Goal: Check status: Check status

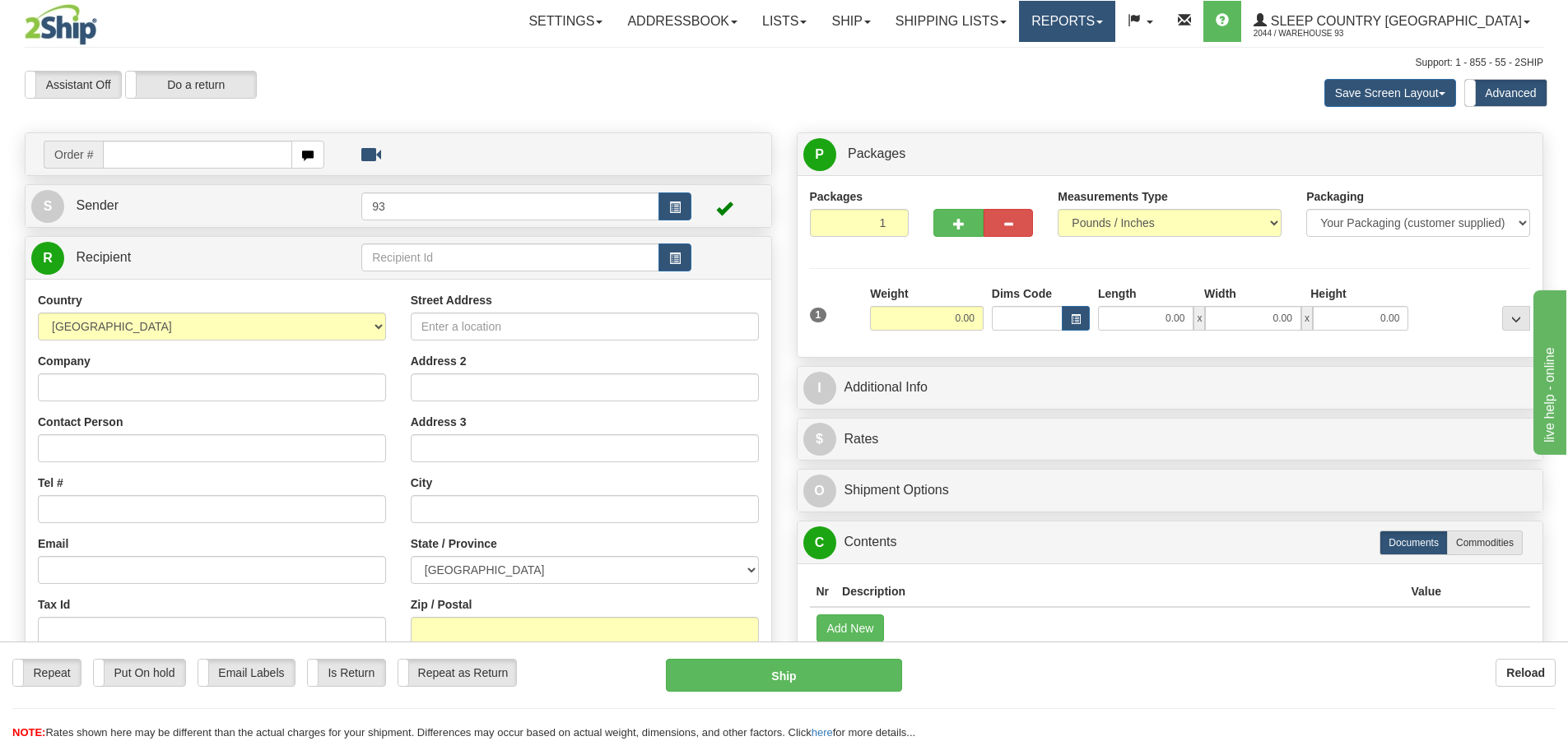
click at [1115, 7] on link "Reports" at bounding box center [1067, 21] width 97 height 41
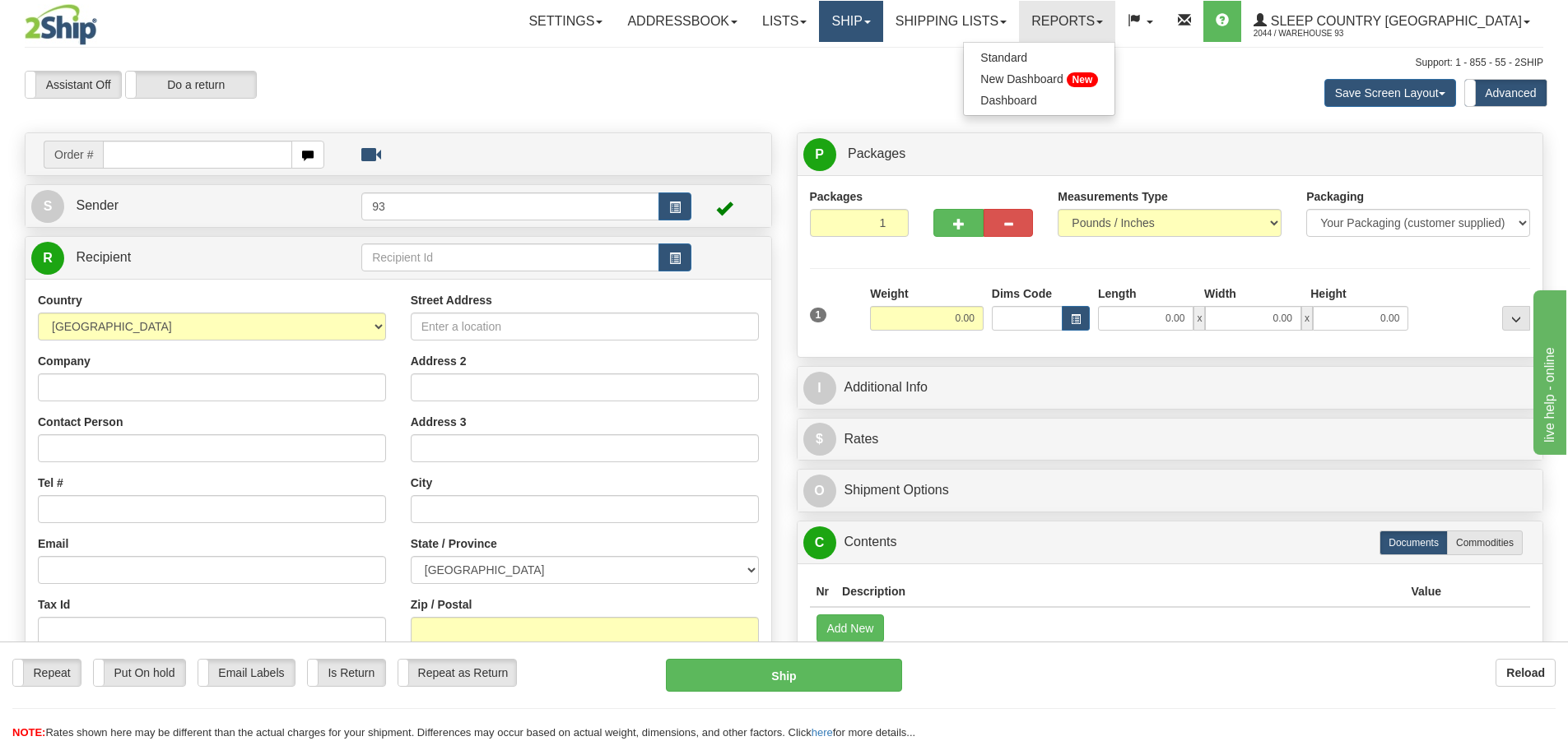
click at [871, 21] on span at bounding box center [867, 22] width 7 height 3
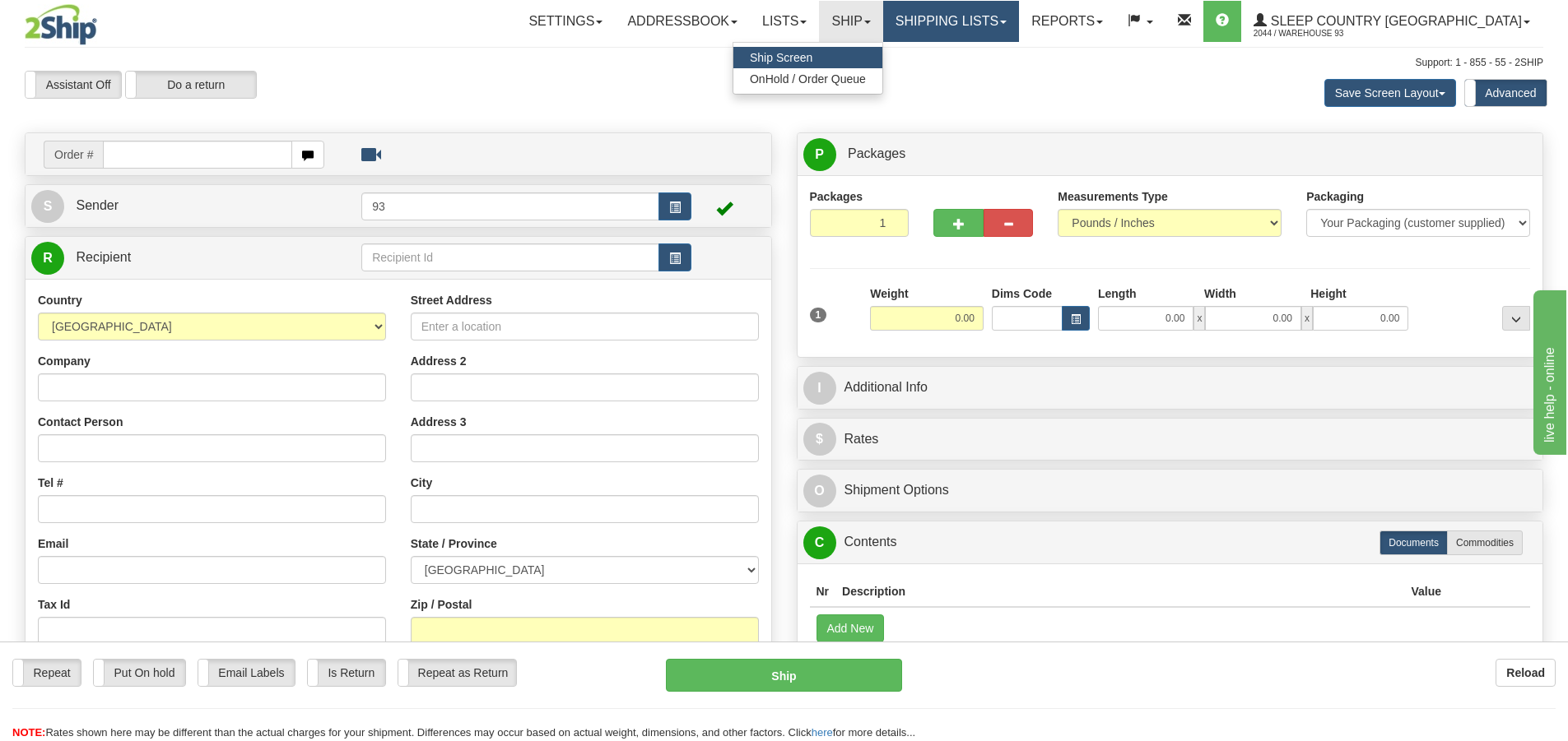
click at [1019, 24] on link "Shipping lists" at bounding box center [951, 21] width 136 height 41
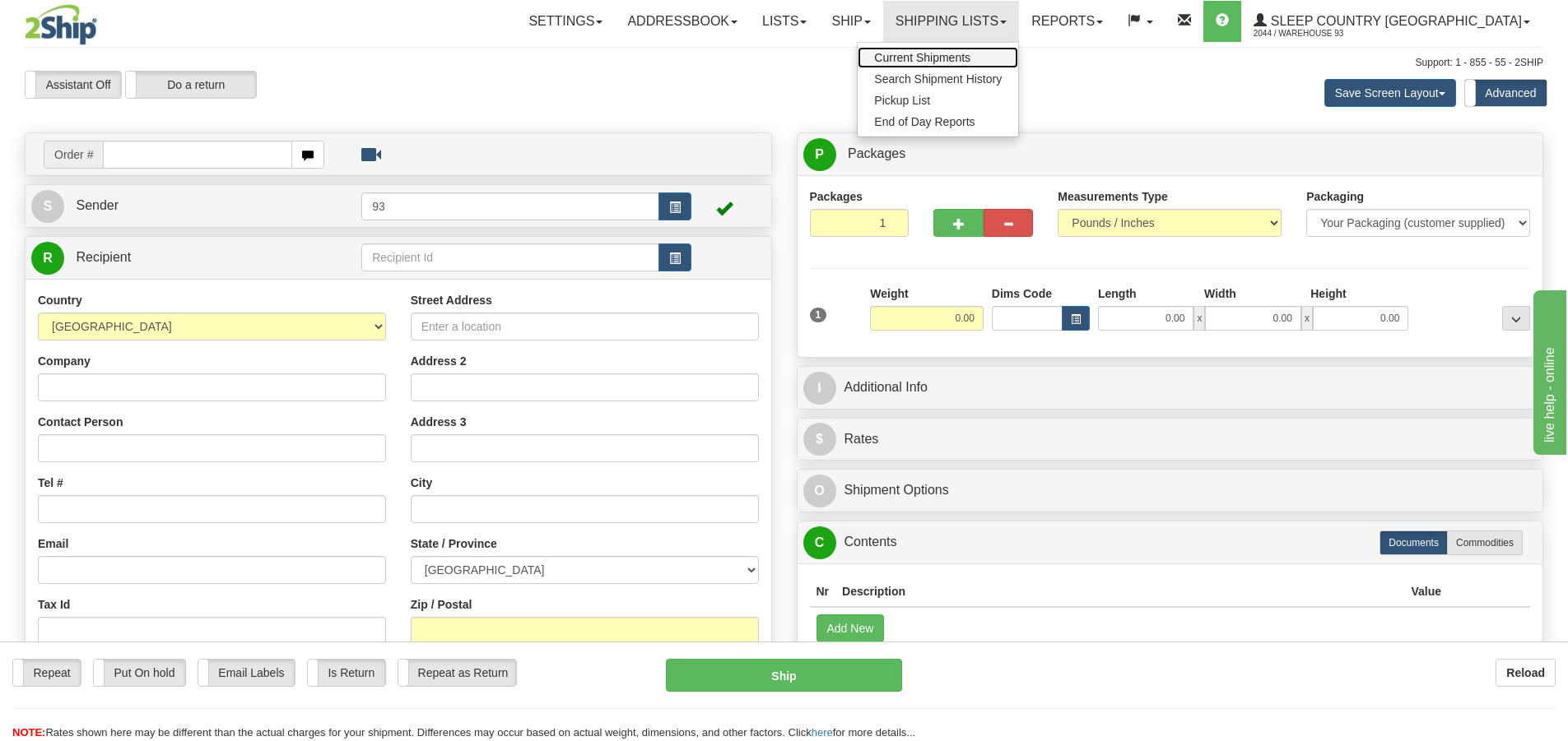
click at [971, 63] on span "Current Shipments" at bounding box center [922, 57] width 97 height 13
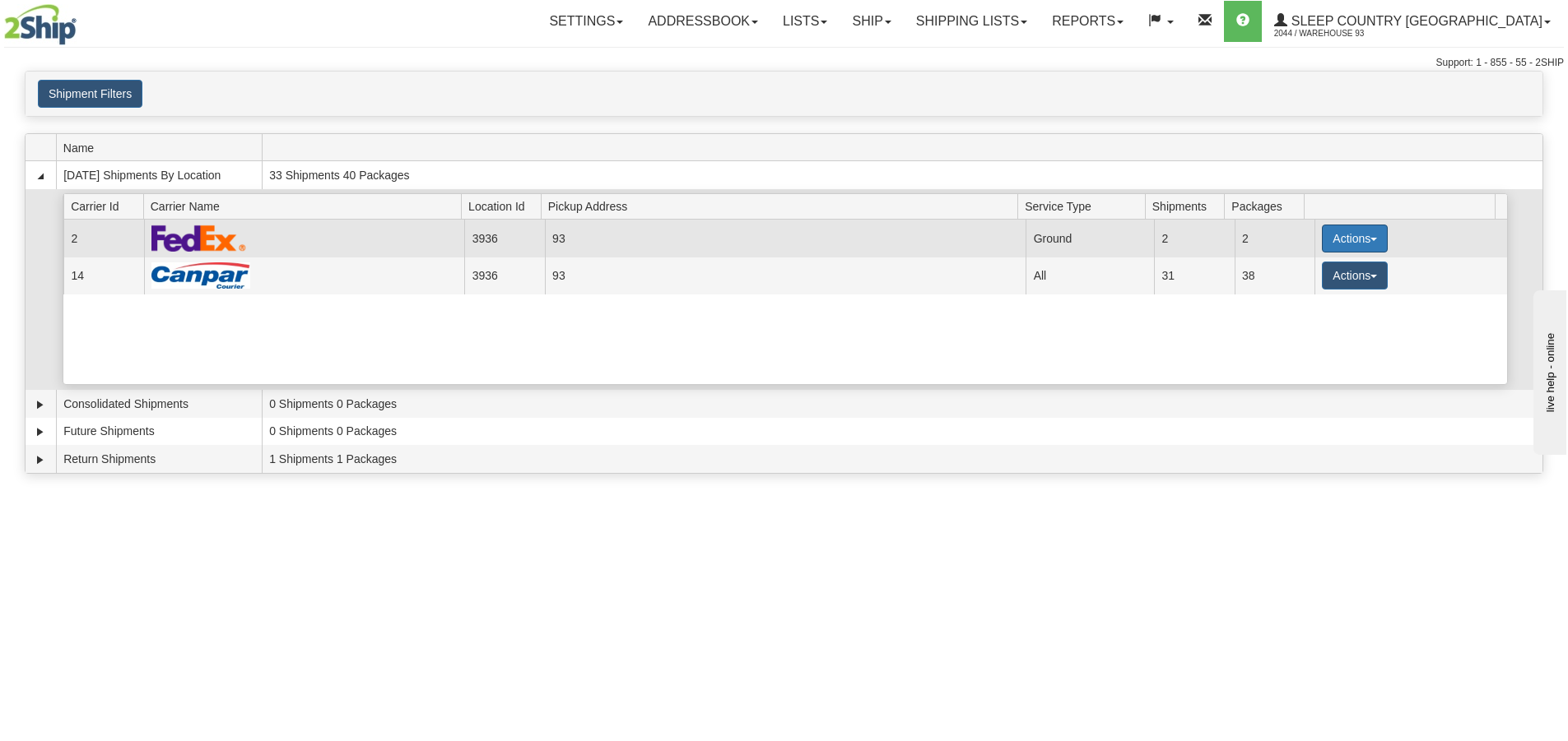
click at [1338, 239] on button "Actions" at bounding box center [1355, 238] width 66 height 28
click at [1316, 267] on span "Details" at bounding box center [1294, 269] width 45 height 12
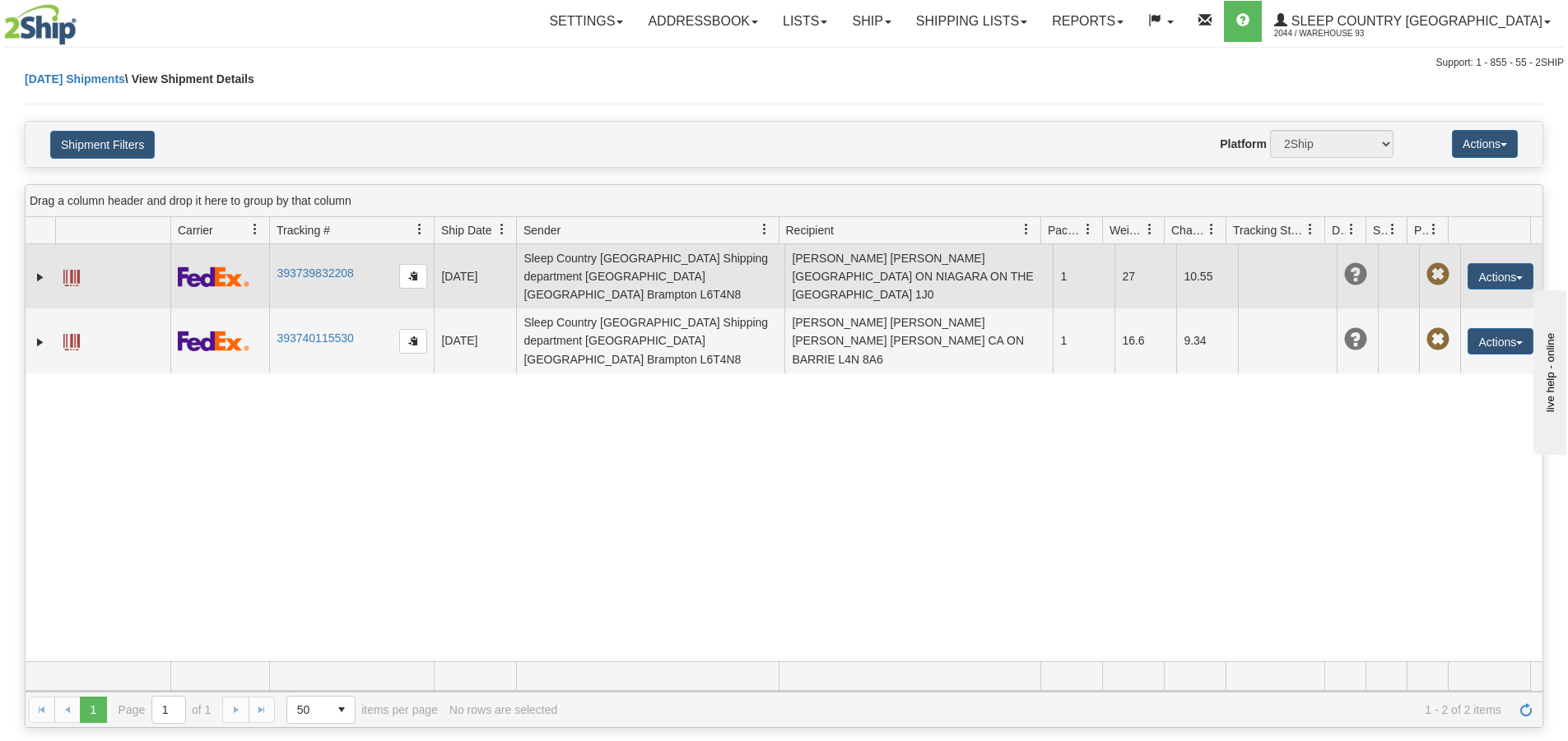
click at [78, 270] on span at bounding box center [72, 278] width 17 height 17
